Goal: Task Accomplishment & Management: Manage account settings

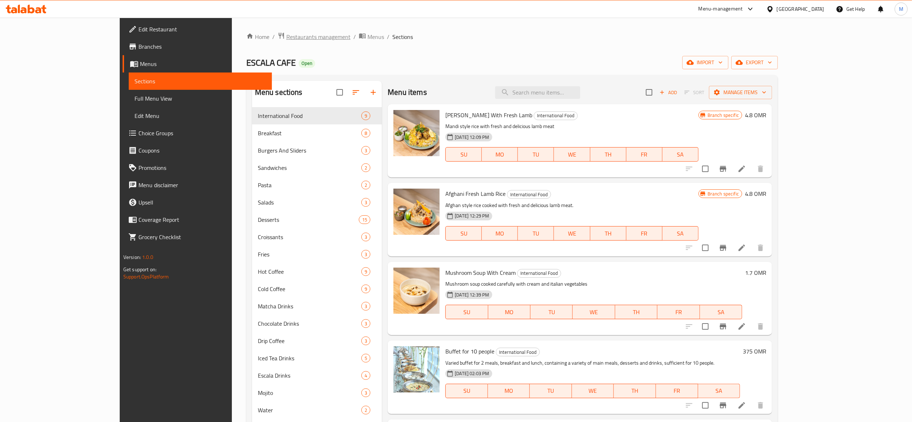
click at [286, 37] on span "Restaurants management" at bounding box center [318, 36] width 64 height 9
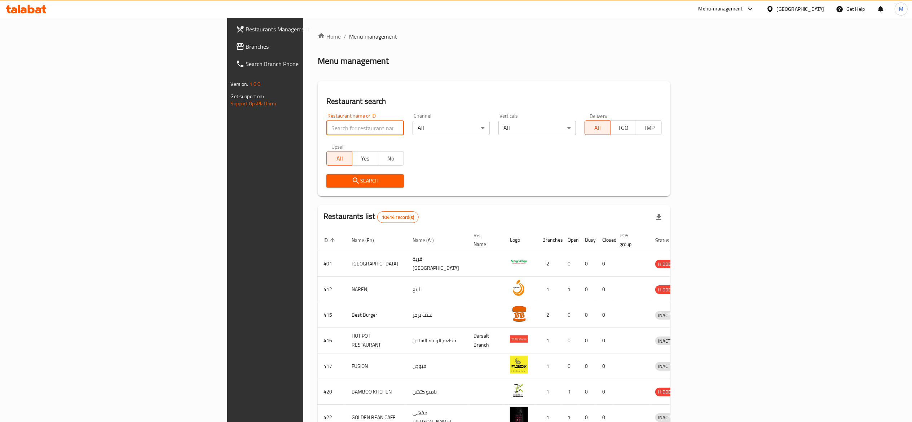
click at [326, 132] on input "search" at bounding box center [365, 128] width 78 height 14
type input "m41"
click button "Search" at bounding box center [365, 180] width 78 height 13
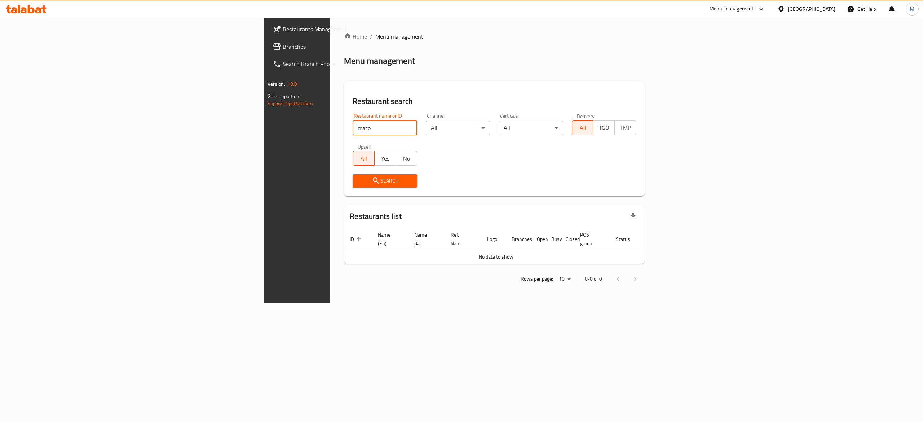
click button "Search" at bounding box center [385, 180] width 65 height 13
type input "macro"
click button "Search" at bounding box center [385, 180] width 65 height 13
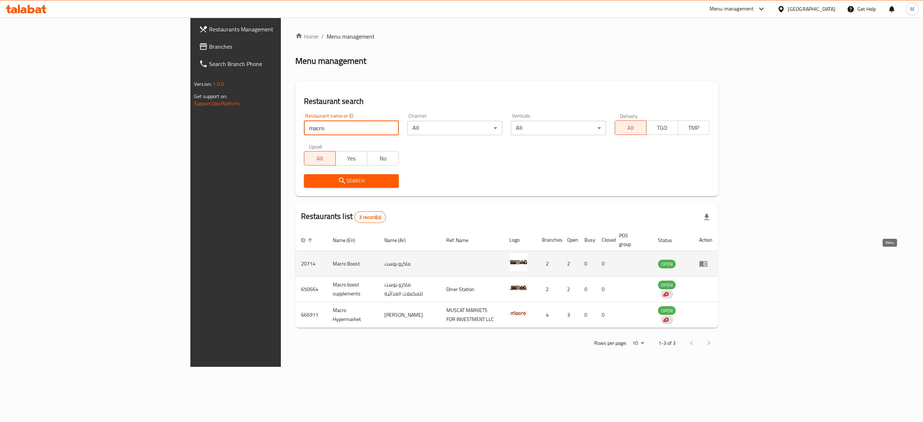
click at [708, 259] on icon "enhanced table" at bounding box center [703, 263] width 9 height 9
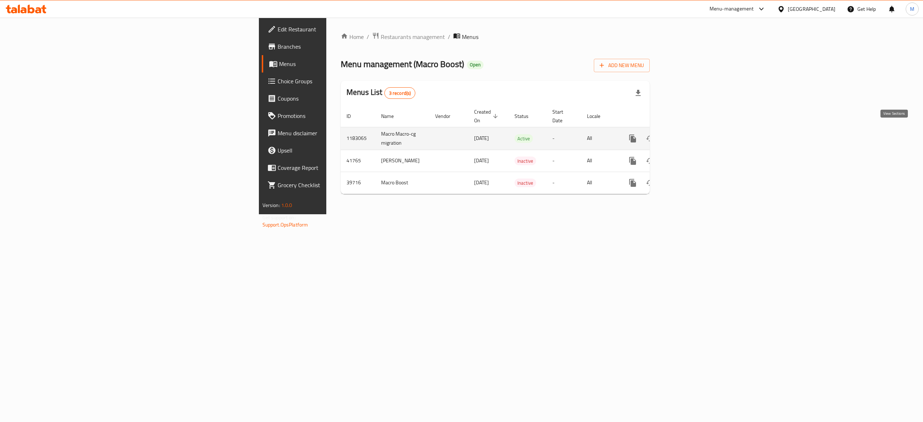
click at [689, 134] on icon "enhanced table" at bounding box center [684, 138] width 9 height 9
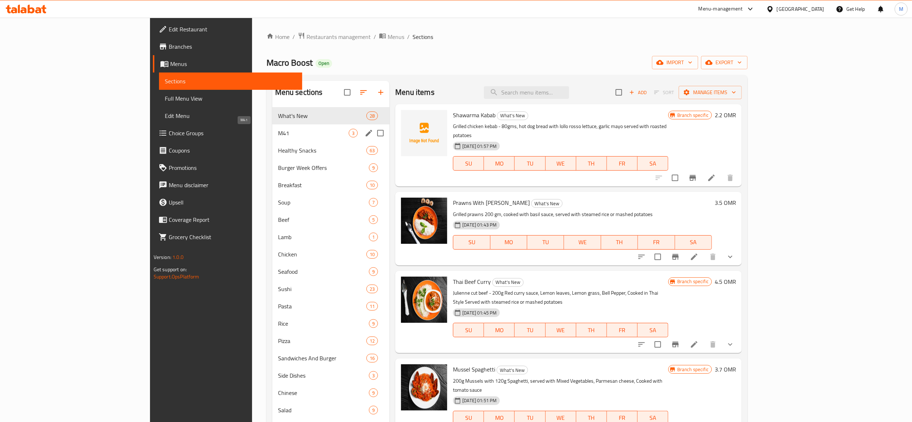
click at [278, 133] on span "M41" at bounding box center [313, 133] width 71 height 9
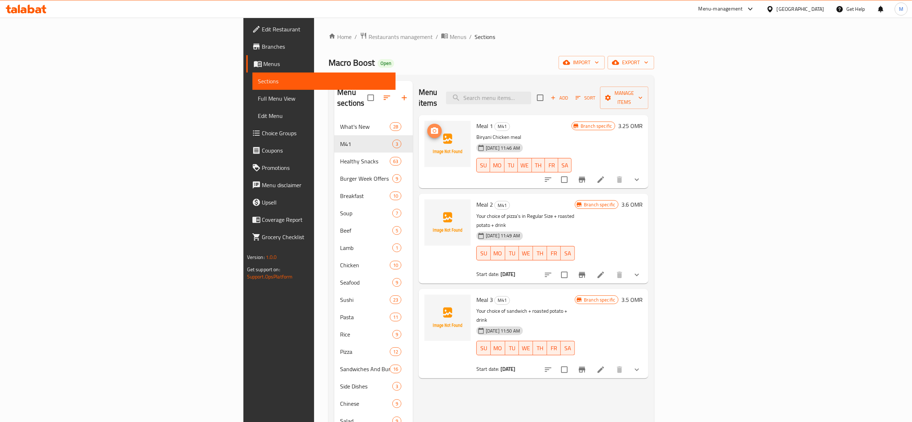
click at [431, 127] on icon "upload picture" at bounding box center [434, 130] width 7 height 6
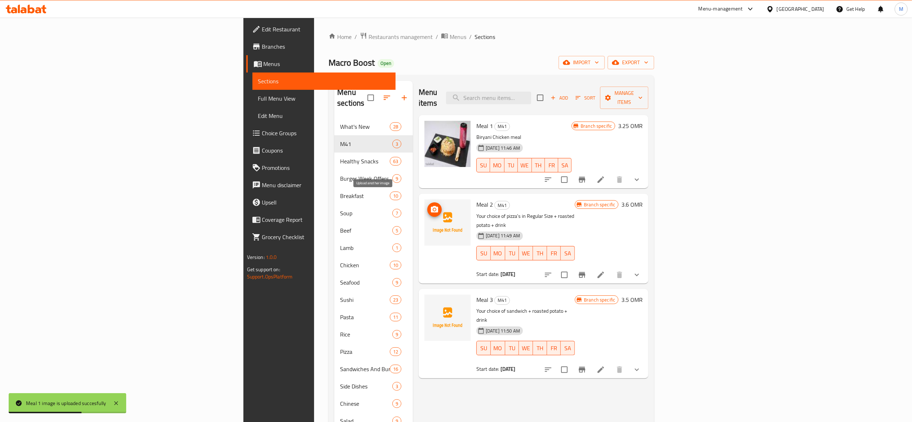
click at [430, 205] on icon "upload picture" at bounding box center [434, 209] width 9 height 9
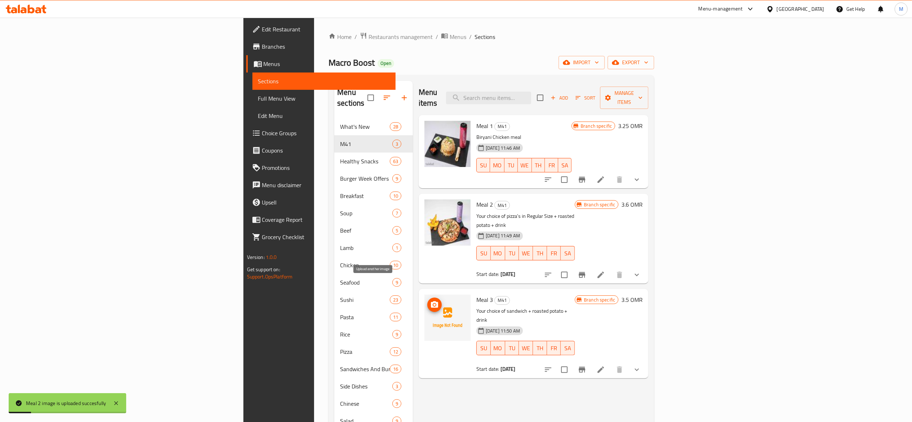
click at [427, 300] on span "upload picture" at bounding box center [434, 304] width 14 height 9
click at [572, 172] on input "checkbox" at bounding box center [564, 179] width 15 height 15
checkbox input "true"
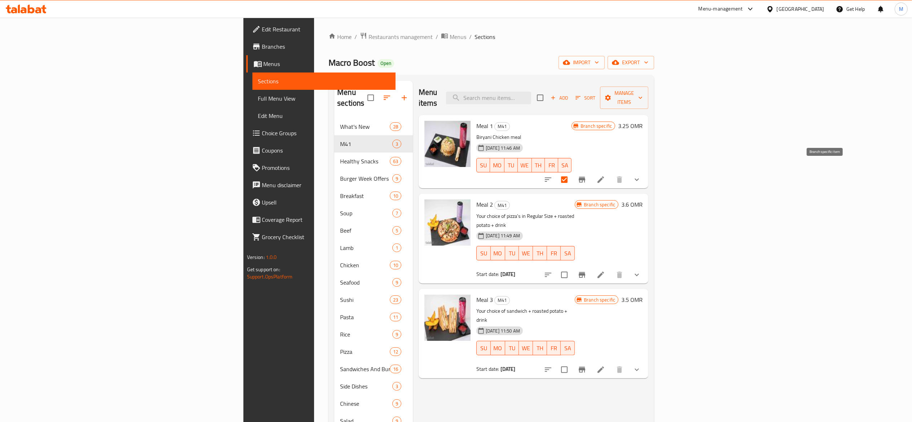
click at [586, 175] on icon "Branch-specific-item" at bounding box center [582, 179] width 9 height 9
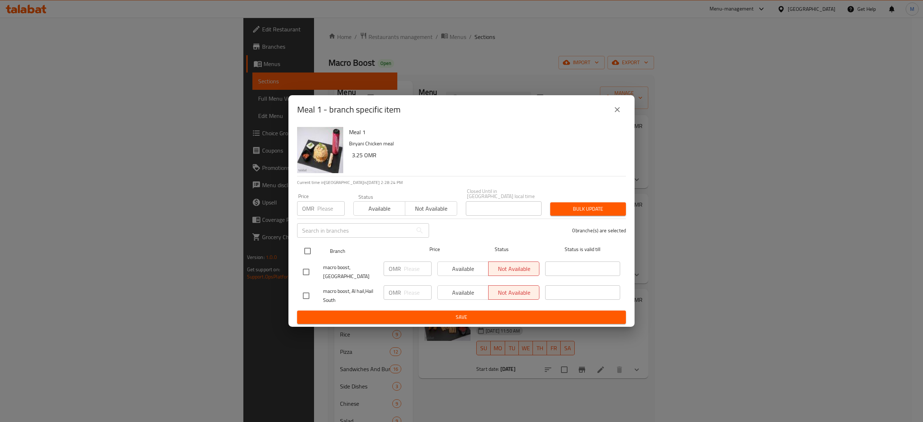
click at [309, 245] on input "checkbox" at bounding box center [307, 250] width 15 height 15
checkbox input "true"
click at [461, 268] on span "Available" at bounding box center [463, 269] width 45 height 10
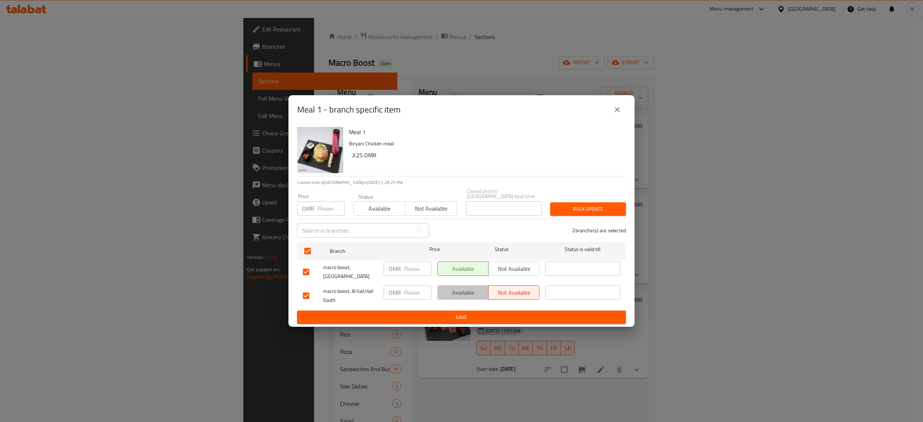
click at [460, 287] on span "Available" at bounding box center [463, 292] width 45 height 10
click at [462, 313] on span "Save" at bounding box center [461, 317] width 317 height 9
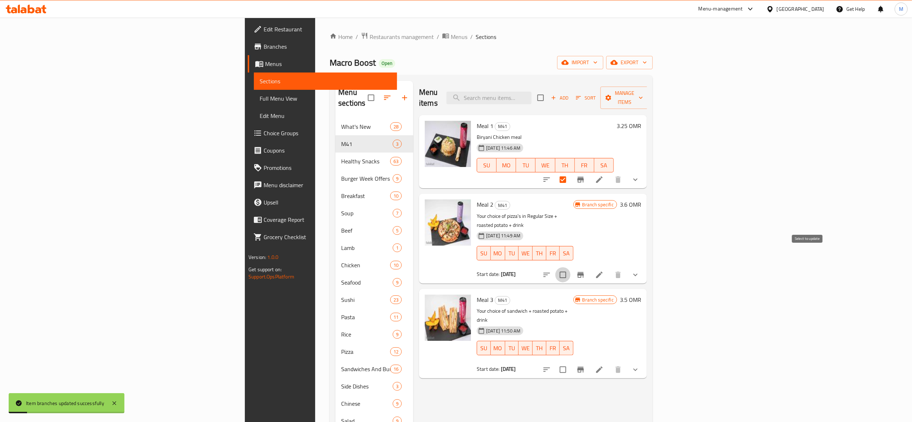
click at [570, 267] on input "checkbox" at bounding box center [562, 274] width 15 height 15
checkbox input "true"
click at [585, 270] on icon "Branch-specific-item" at bounding box center [580, 274] width 9 height 9
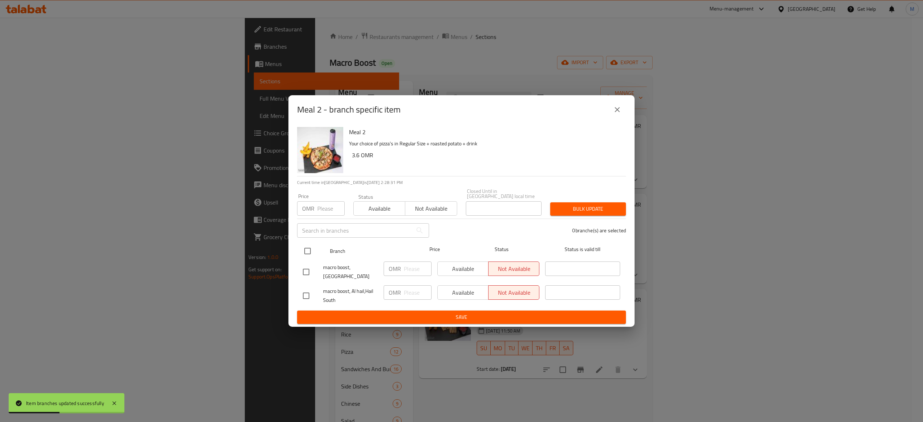
click at [308, 253] on input "checkbox" at bounding box center [307, 250] width 15 height 15
checkbox input "true"
click at [406, 269] on input "number" at bounding box center [418, 268] width 28 height 14
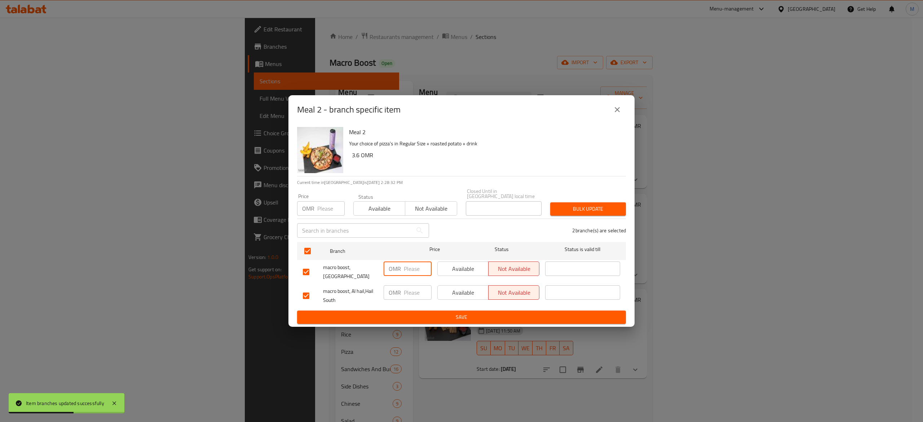
click at [460, 271] on span "Available" at bounding box center [463, 269] width 45 height 10
drag, startPoint x: 460, startPoint y: 298, endPoint x: 459, endPoint y: 292, distance: 5.8
click at [460, 297] on div "Available Not available" at bounding box center [488, 295] width 108 height 27
click at [459, 292] on span "Available" at bounding box center [463, 292] width 45 height 10
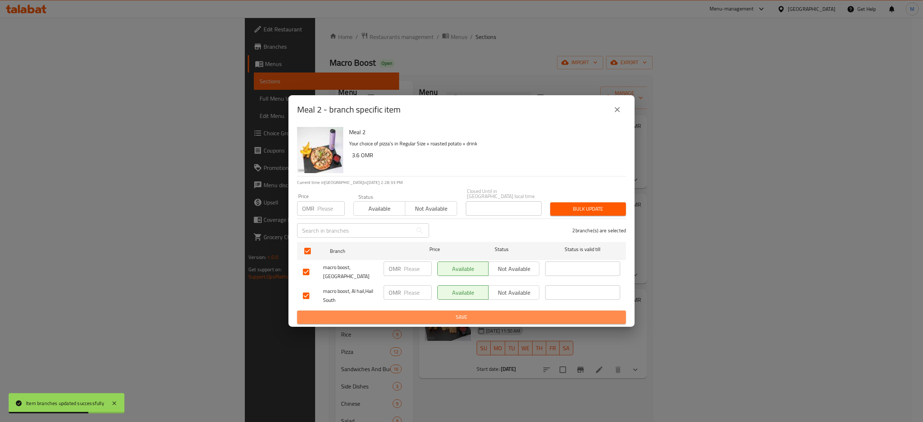
click at [462, 313] on span "Save" at bounding box center [461, 317] width 317 height 9
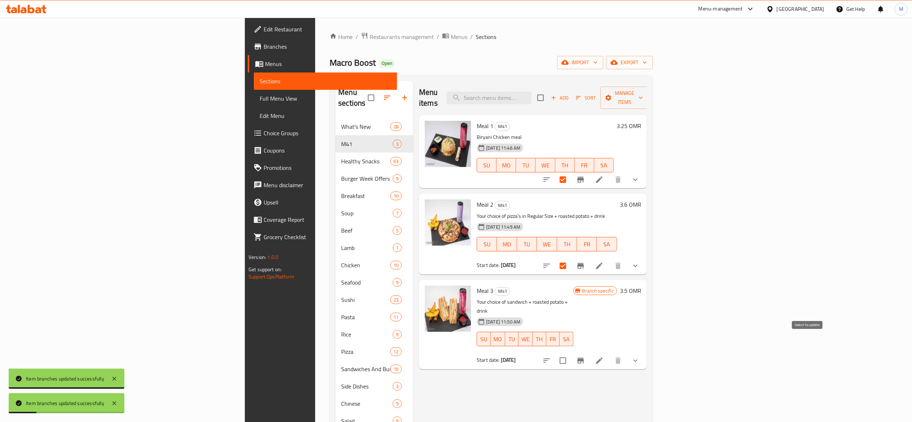
click at [570, 353] on input "checkbox" at bounding box center [562, 360] width 15 height 15
checkbox input "true"
click at [584, 358] on icon "Branch-specific-item" at bounding box center [580, 361] width 6 height 6
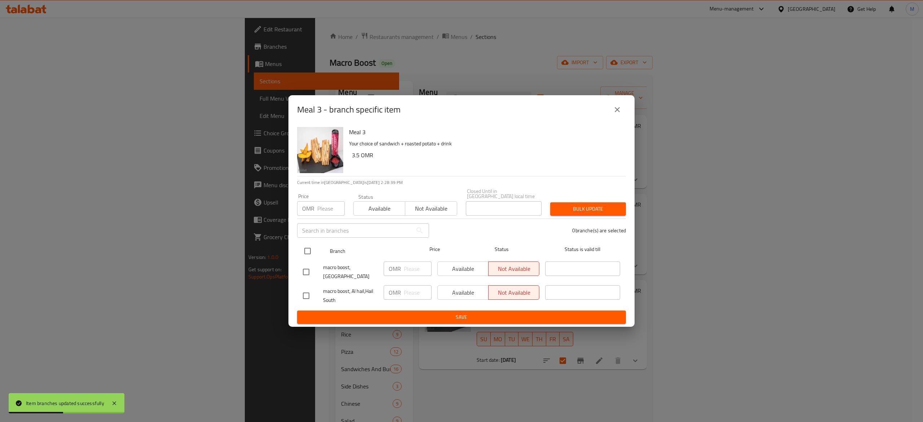
click at [304, 249] on input "checkbox" at bounding box center [307, 250] width 15 height 15
checkbox input "true"
drag, startPoint x: 464, startPoint y: 268, endPoint x: 464, endPoint y: 281, distance: 13.3
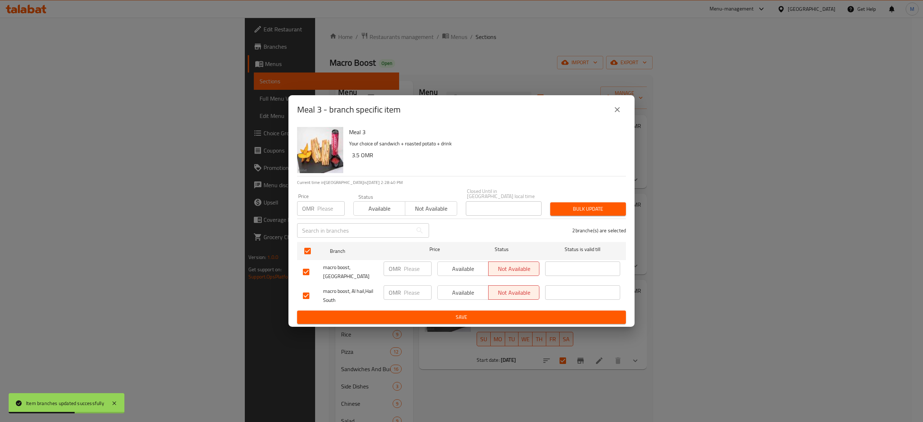
click at [464, 266] on span "Available" at bounding box center [463, 269] width 45 height 10
click at [464, 288] on span "Available" at bounding box center [463, 292] width 45 height 10
click at [478, 310] on button "Save" at bounding box center [461, 316] width 329 height 13
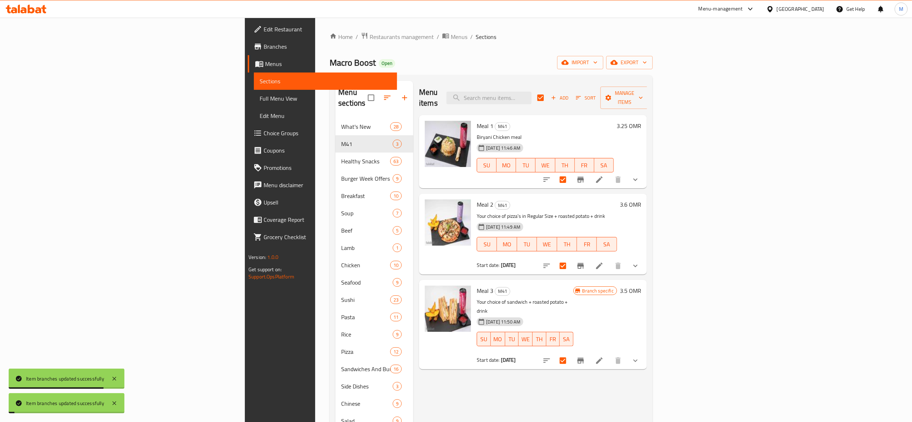
click at [481, 359] on div "Menu items Add Sort Manage items Meal 1 M41 Biryani Chicken meal [DATE] 11:46 A…" at bounding box center [530, 308] width 234 height 455
